Goal: Check status: Check status

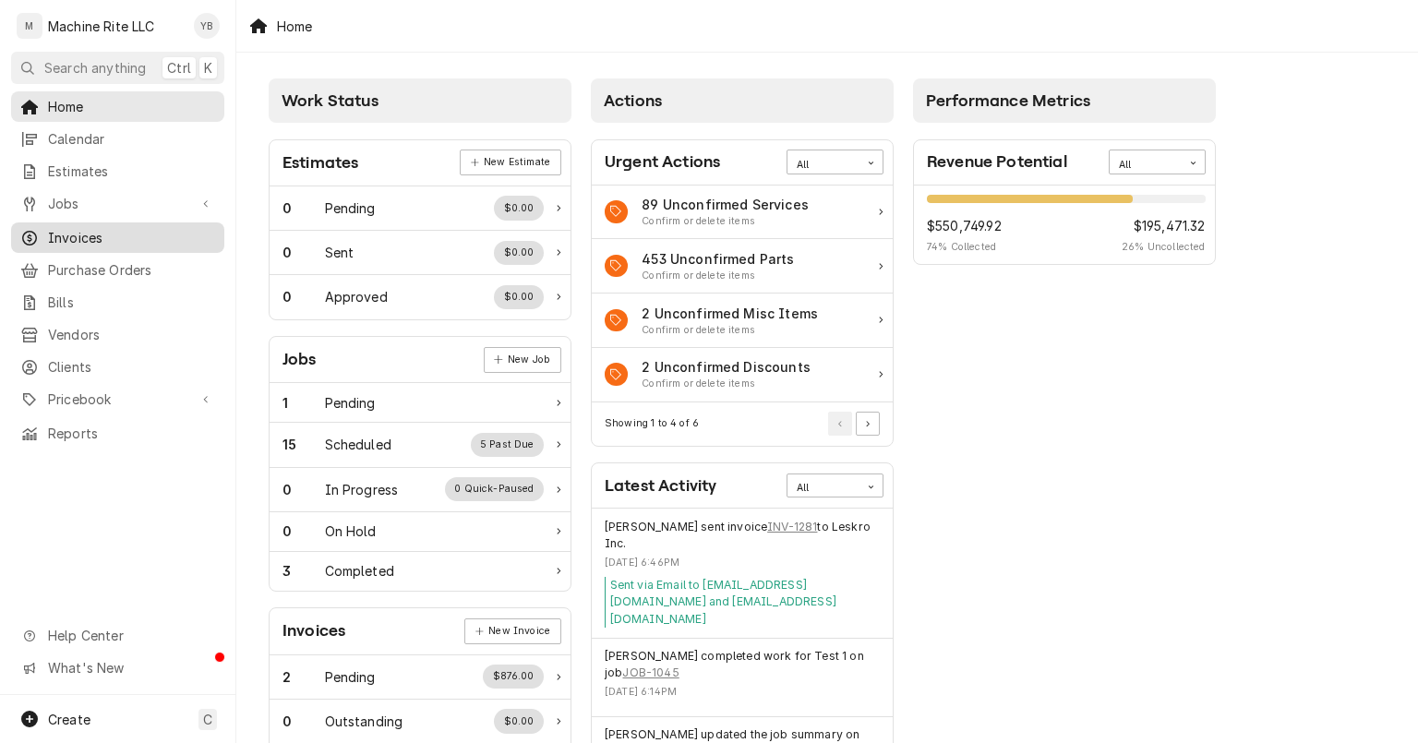
click at [170, 228] on span "Invoices" at bounding box center [131, 237] width 167 height 19
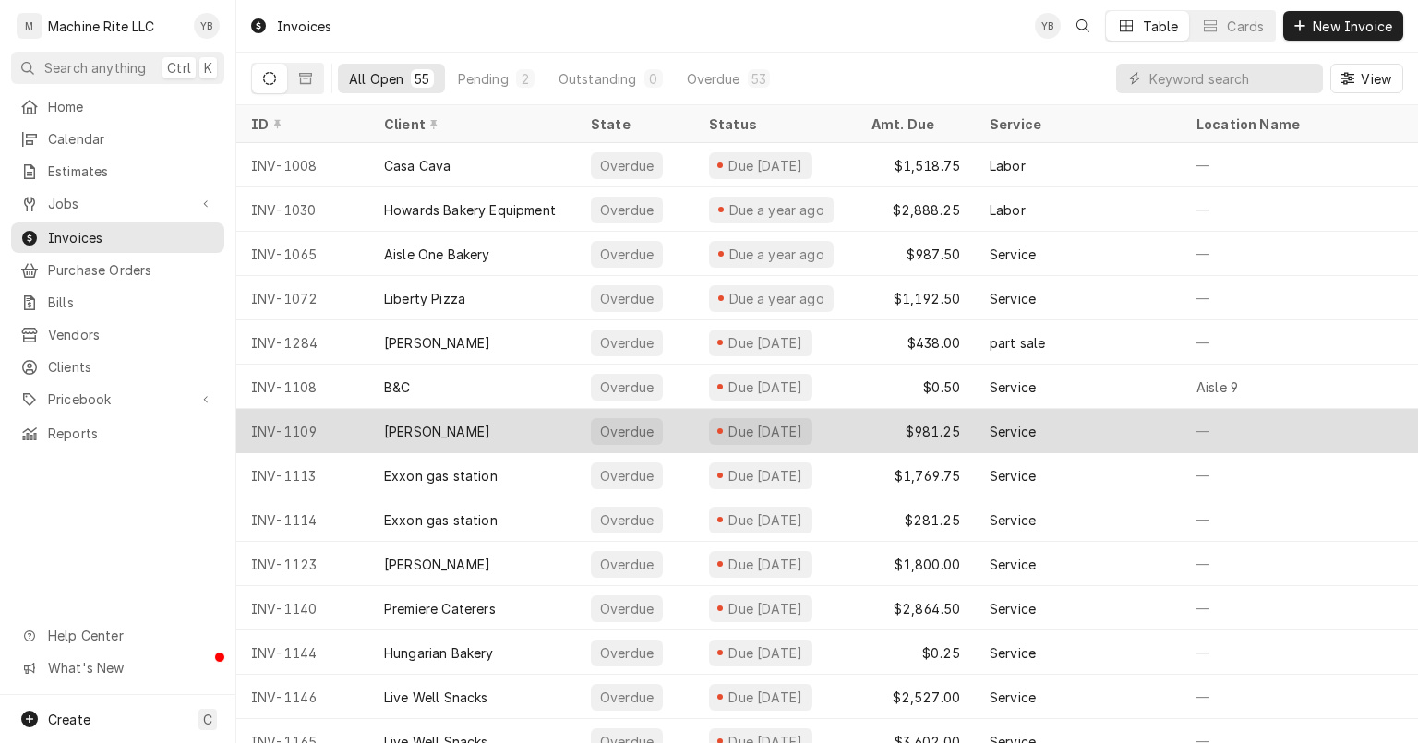
click at [522, 419] on div "Patis Bakery" at bounding box center [472, 431] width 207 height 44
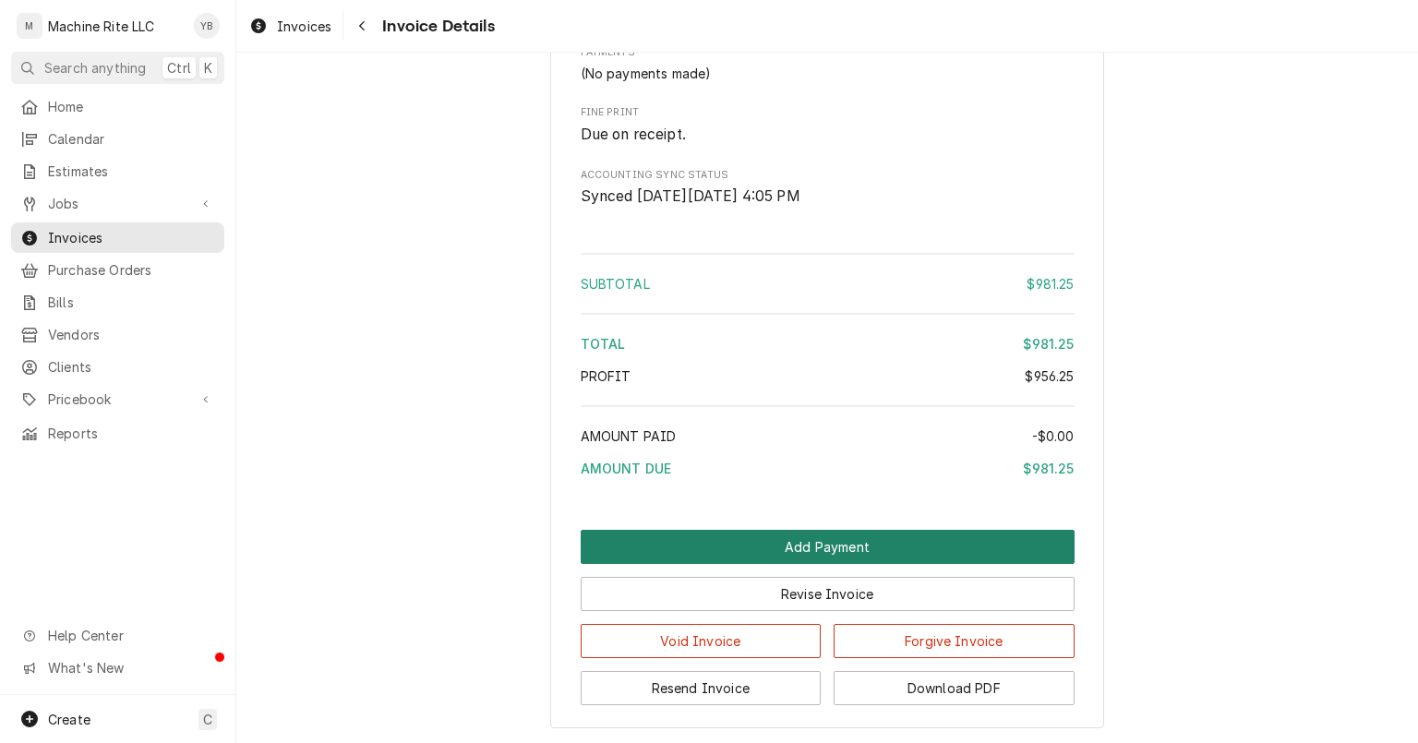
scroll to position [1826, 0]
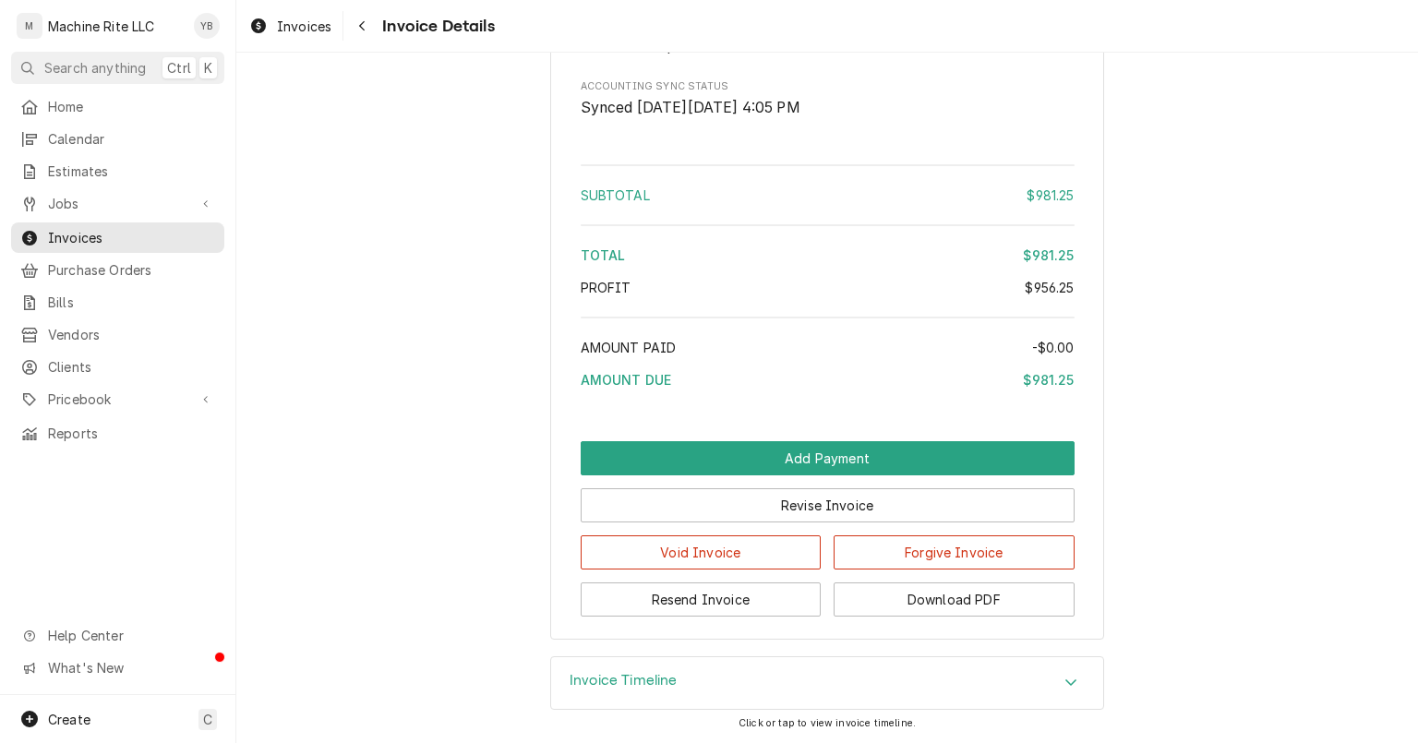
click at [716, 689] on div "Invoice Timeline" at bounding box center [827, 683] width 552 height 52
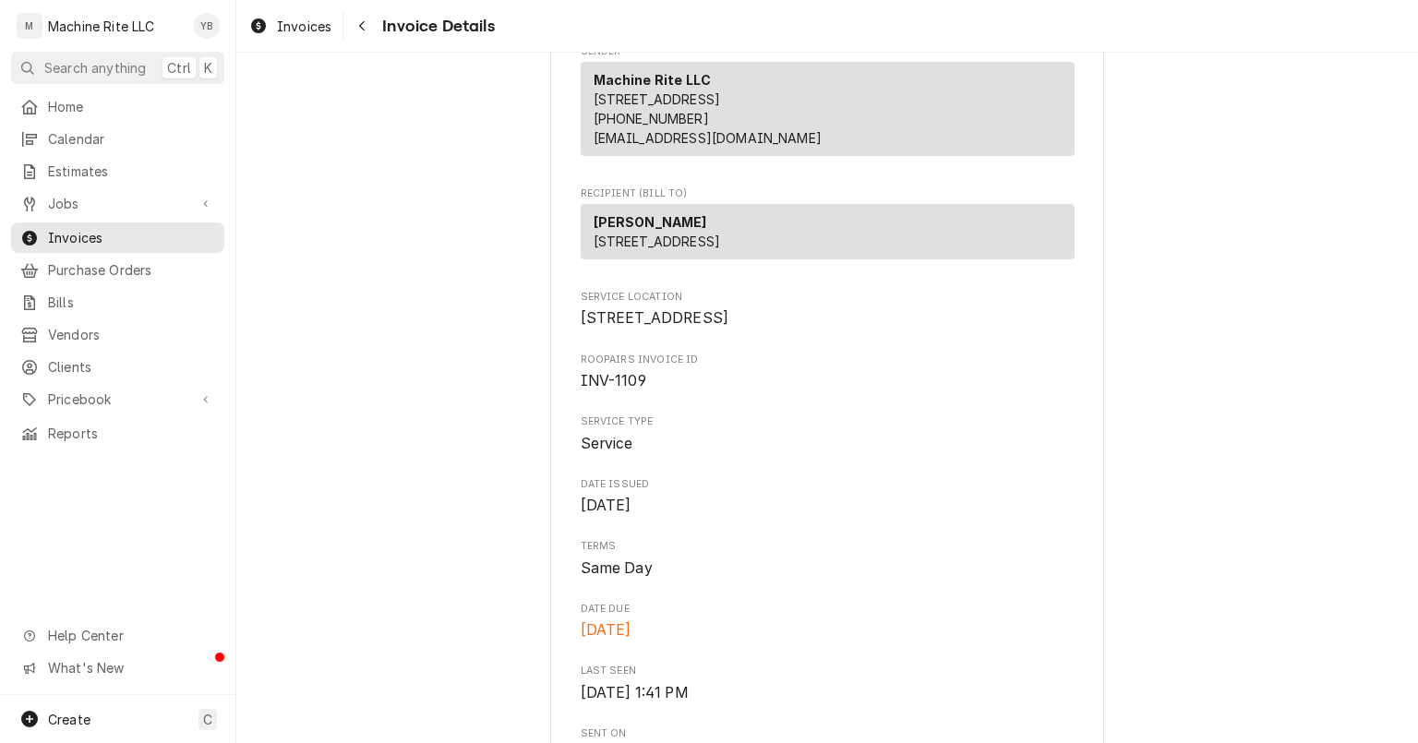
scroll to position [0, 0]
